Goal: Task Accomplishment & Management: Manage account settings

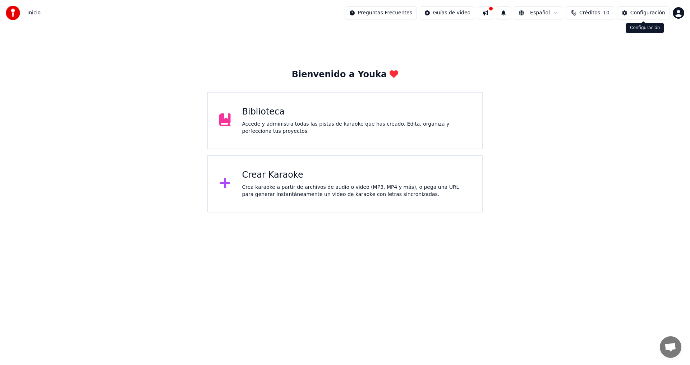
click at [638, 13] on div "Configuración" at bounding box center [647, 12] width 35 height 7
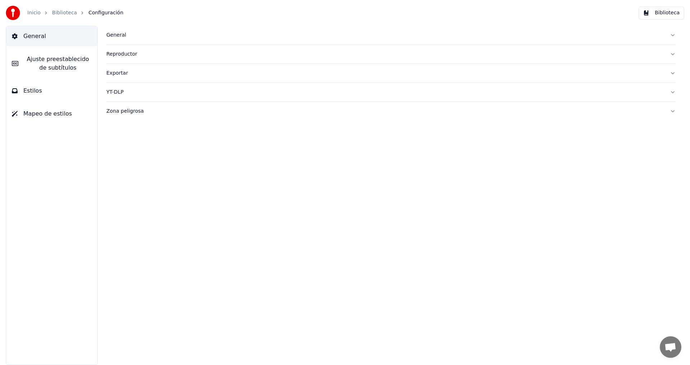
click at [118, 74] on div "Exportar" at bounding box center [385, 73] width 558 height 7
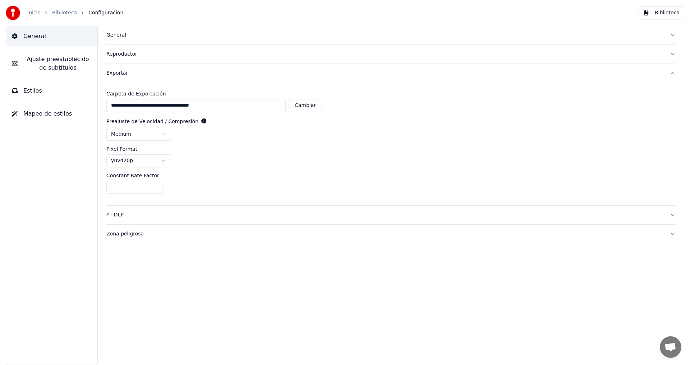
click at [163, 135] on html "**********" at bounding box center [345, 182] width 690 height 365
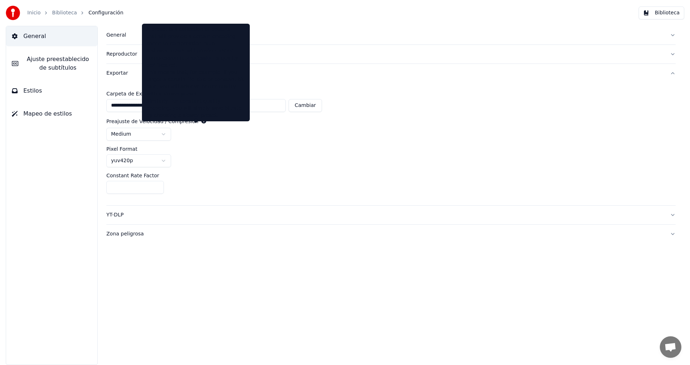
click at [201, 121] on icon at bounding box center [203, 121] width 5 height 5
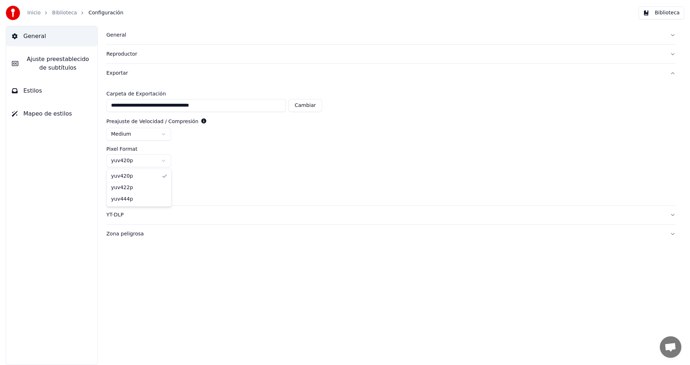
click at [166, 160] on html "**********" at bounding box center [345, 182] width 690 height 365
click at [318, 177] on html "**********" at bounding box center [345, 182] width 690 height 365
click at [36, 119] on button "Mapeo de estilos" at bounding box center [51, 114] width 91 height 20
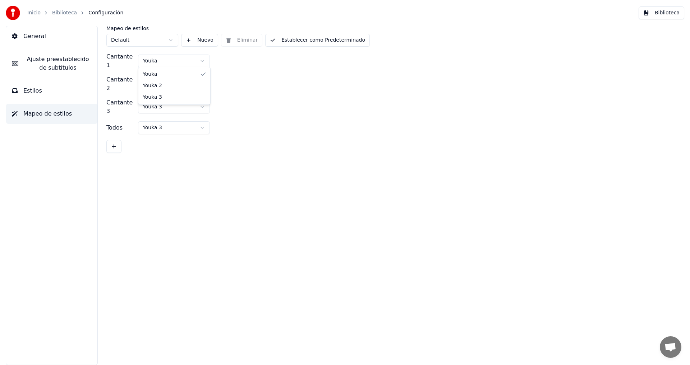
click at [203, 61] on html "Inicio Biblioteca Configuración Biblioteca General [PERSON_NAME] preestablecido…" at bounding box center [345, 182] width 690 height 365
click at [204, 61] on html "Inicio Biblioteca Configuración Biblioteca General [PERSON_NAME] preestablecido…" at bounding box center [345, 182] width 690 height 365
click at [117, 140] on button at bounding box center [113, 146] width 15 height 13
click at [231, 170] on div "Mapeo de estilos Default Nuevo Eliminar Establecer como Predeterminado Cantante…" at bounding box center [391, 196] width 598 height 340
click at [285, 121] on div "Cantante 4 Youka" at bounding box center [390, 129] width 569 height 17
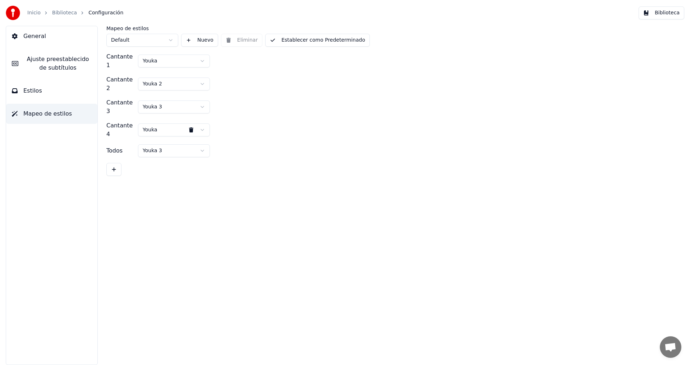
click at [40, 31] on button "General" at bounding box center [51, 36] width 91 height 20
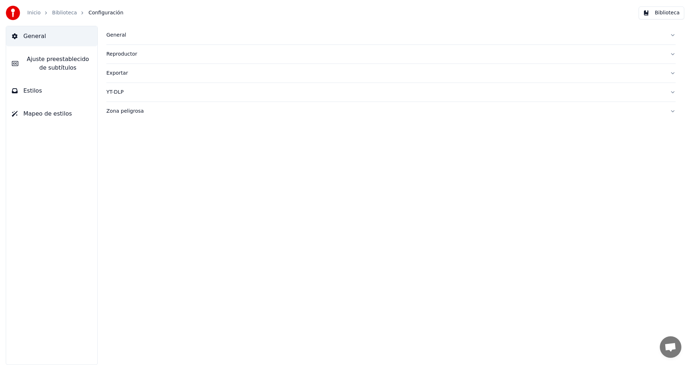
click at [125, 73] on div "Exportar" at bounding box center [385, 73] width 558 height 7
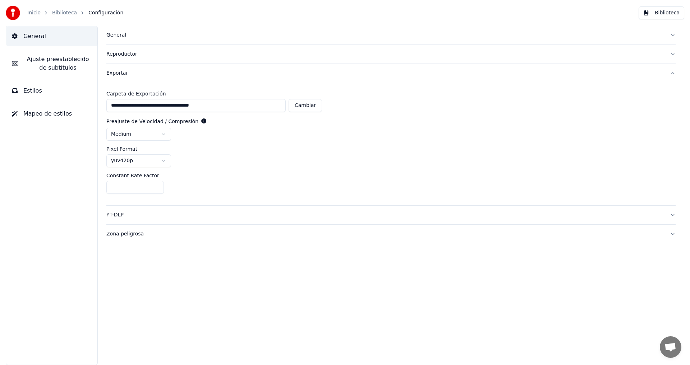
click at [40, 87] on button "Estilos" at bounding box center [51, 91] width 91 height 20
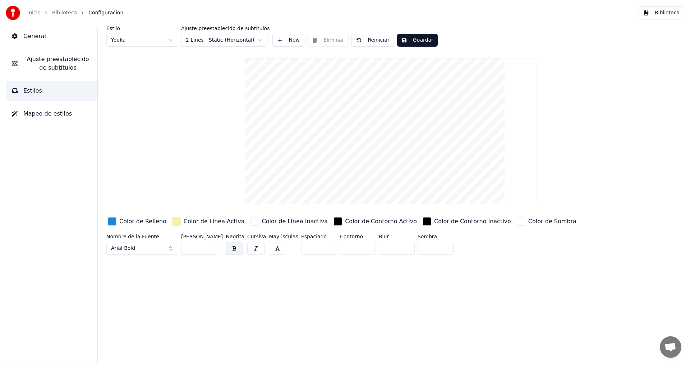
click at [333, 223] on div "button" at bounding box center [337, 221] width 9 height 9
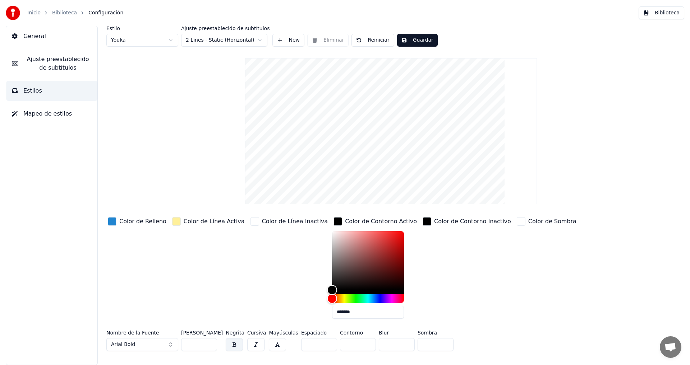
click at [515, 269] on div "Color de Sombra" at bounding box center [546, 270] width 63 height 109
click at [264, 261] on div "Color de Línea Inactiva" at bounding box center [289, 270] width 80 height 109
click at [372, 40] on button "Reiniciar" at bounding box center [372, 40] width 42 height 13
drag, startPoint x: 177, startPoint y: 112, endPoint x: 110, endPoint y: 97, distance: 68.8
click at [176, 112] on div "Estilo Youka Ajuste preestablecido de subtítulos 2 Lines - Static (Horizontal) …" at bounding box center [390, 190] width 569 height 328
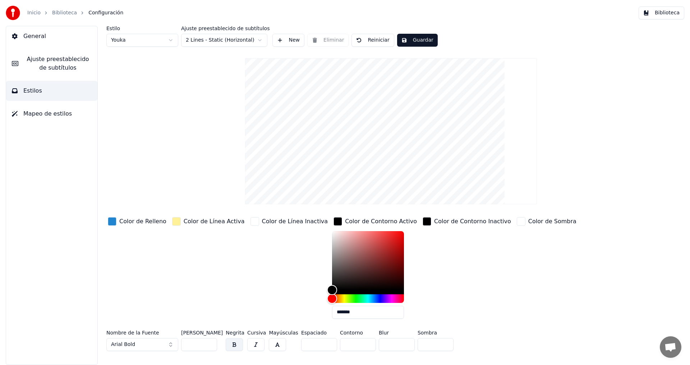
click at [41, 111] on span "Mapeo de estilos" at bounding box center [47, 114] width 49 height 9
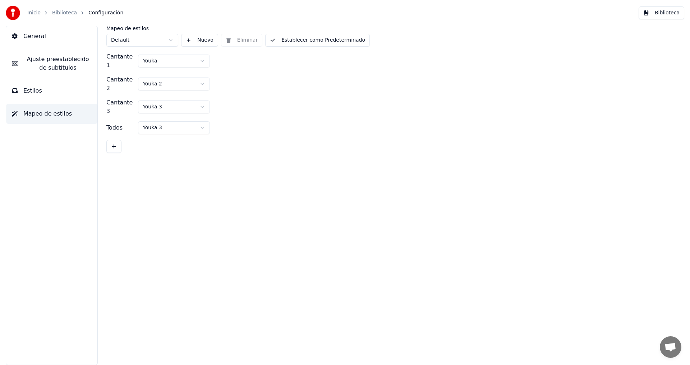
click at [47, 64] on span "Ajuste preestablecido de subtítulos" at bounding box center [58, 63] width 68 height 17
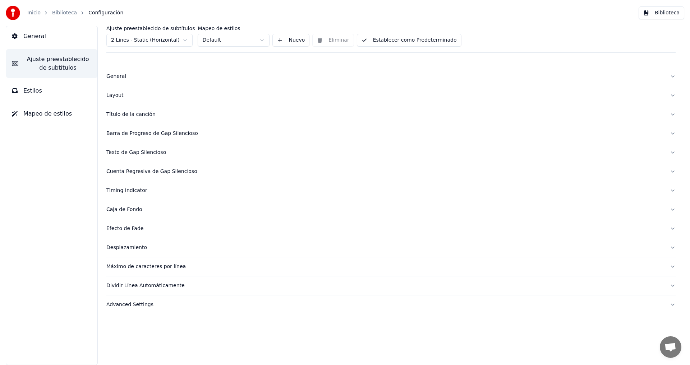
click at [127, 116] on div "Título de la canción" at bounding box center [385, 114] width 558 height 7
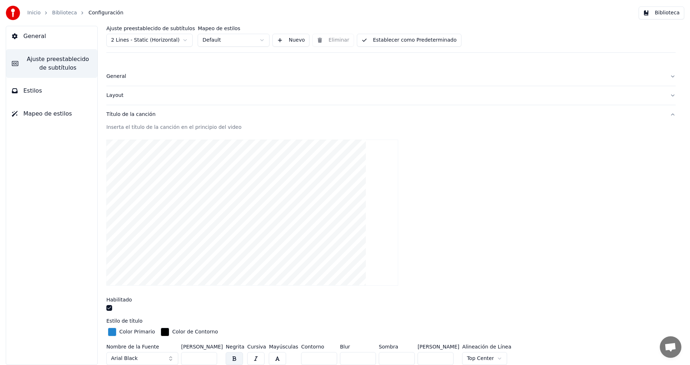
click at [78, 138] on div "General [PERSON_NAME] preestablecido de subtítulos Estilos Mapeo de estilos" at bounding box center [52, 196] width 92 height 340
click at [117, 97] on div "Layout" at bounding box center [385, 95] width 558 height 7
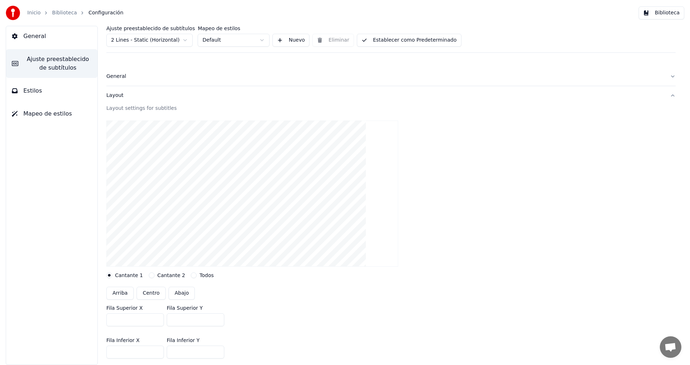
click at [113, 77] on div "General" at bounding box center [385, 76] width 558 height 7
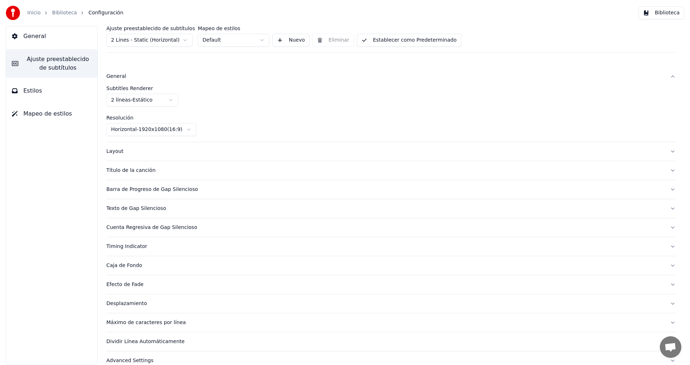
click at [135, 189] on div "Barra de Progreso de Gap Silencioso" at bounding box center [385, 189] width 558 height 7
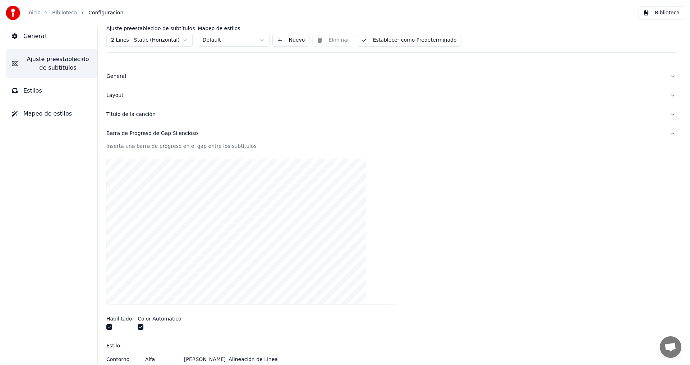
click at [169, 134] on div "Barra de Progreso de Gap Silencioso" at bounding box center [385, 133] width 558 height 7
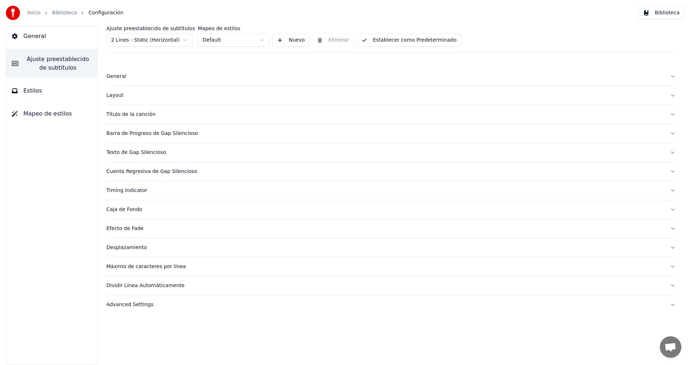
click at [150, 171] on div "Cuenta Regresiva de Gap Silencioso" at bounding box center [385, 171] width 558 height 7
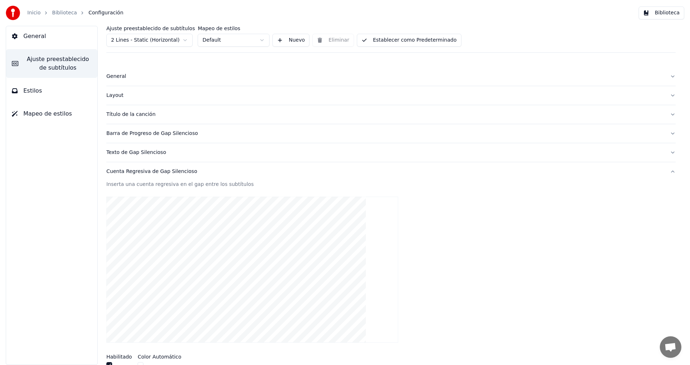
click at [150, 171] on div "Cuenta Regresiva de Gap Silencioso" at bounding box center [385, 171] width 558 height 7
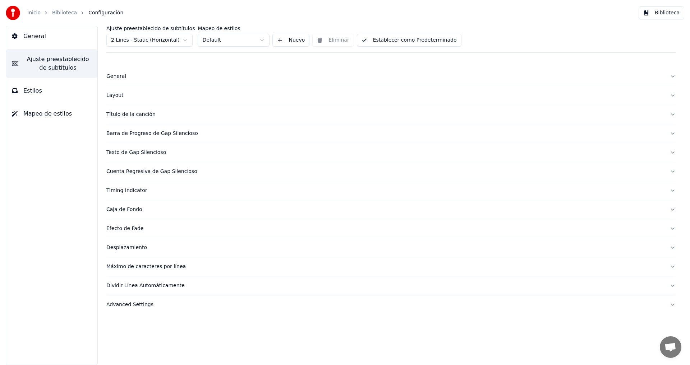
click at [135, 190] on div "Timing Indicator" at bounding box center [385, 190] width 558 height 7
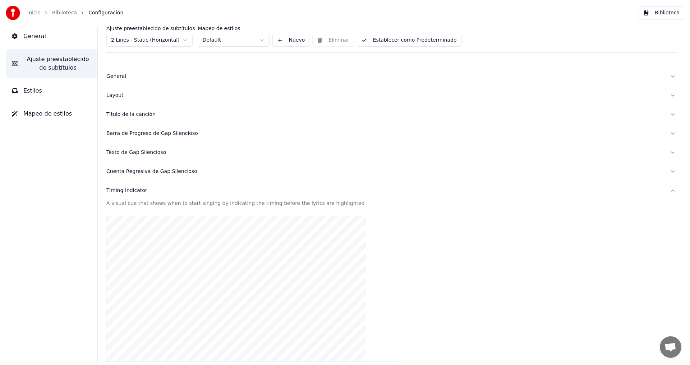
click at [135, 190] on div "Timing Indicator" at bounding box center [385, 190] width 558 height 7
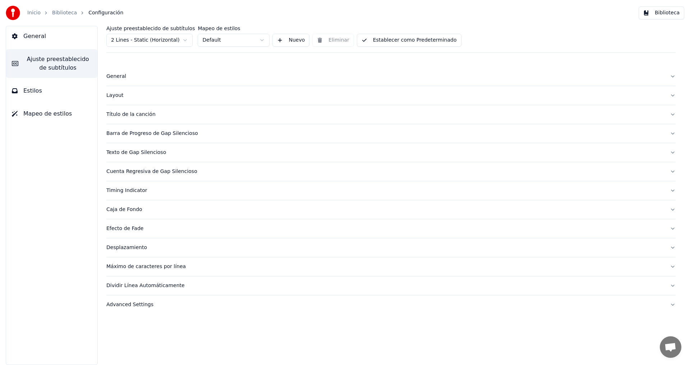
click at [128, 211] on div "Caja de Fondo" at bounding box center [385, 209] width 558 height 7
